Goal: Information Seeking & Learning: Learn about a topic

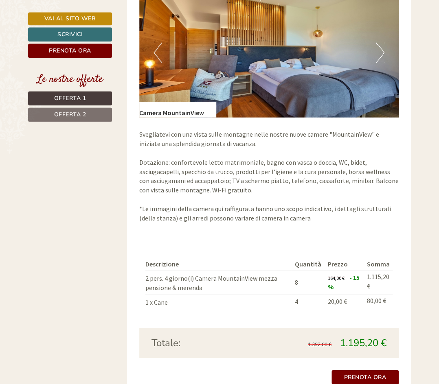
scroll to position [679, 0]
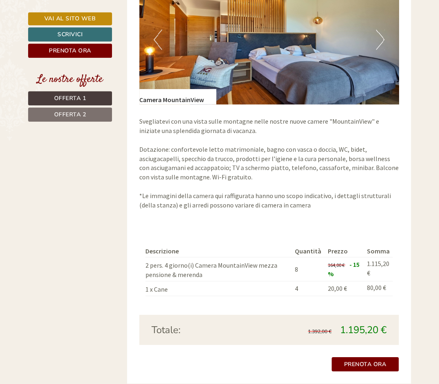
click at [108, 114] on link "Offerta 2" at bounding box center [70, 114] width 84 height 14
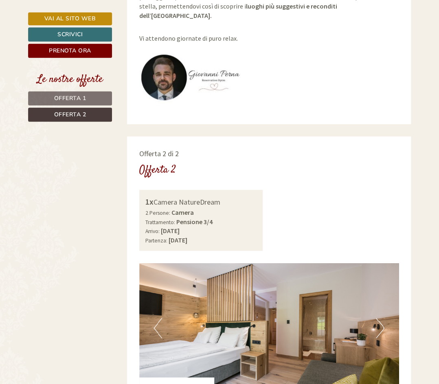
scroll to position [427, 0]
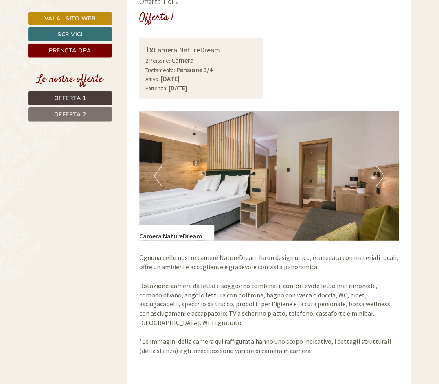
scroll to position [260, 0]
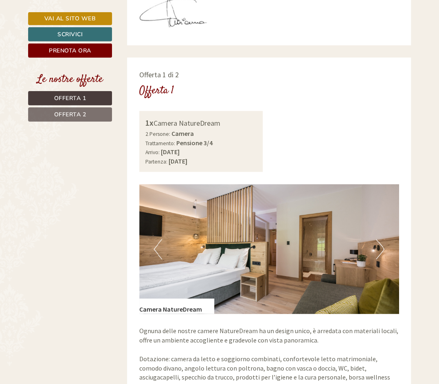
scroll to position [426, 0]
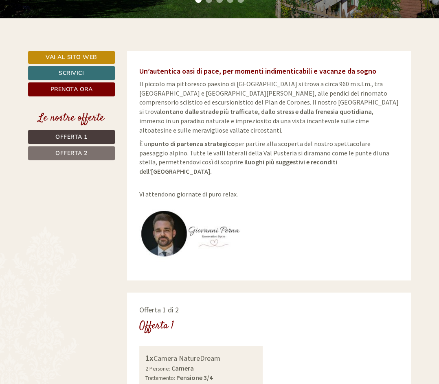
scroll to position [28, 0]
